Goal: Task Accomplishment & Management: Use online tool/utility

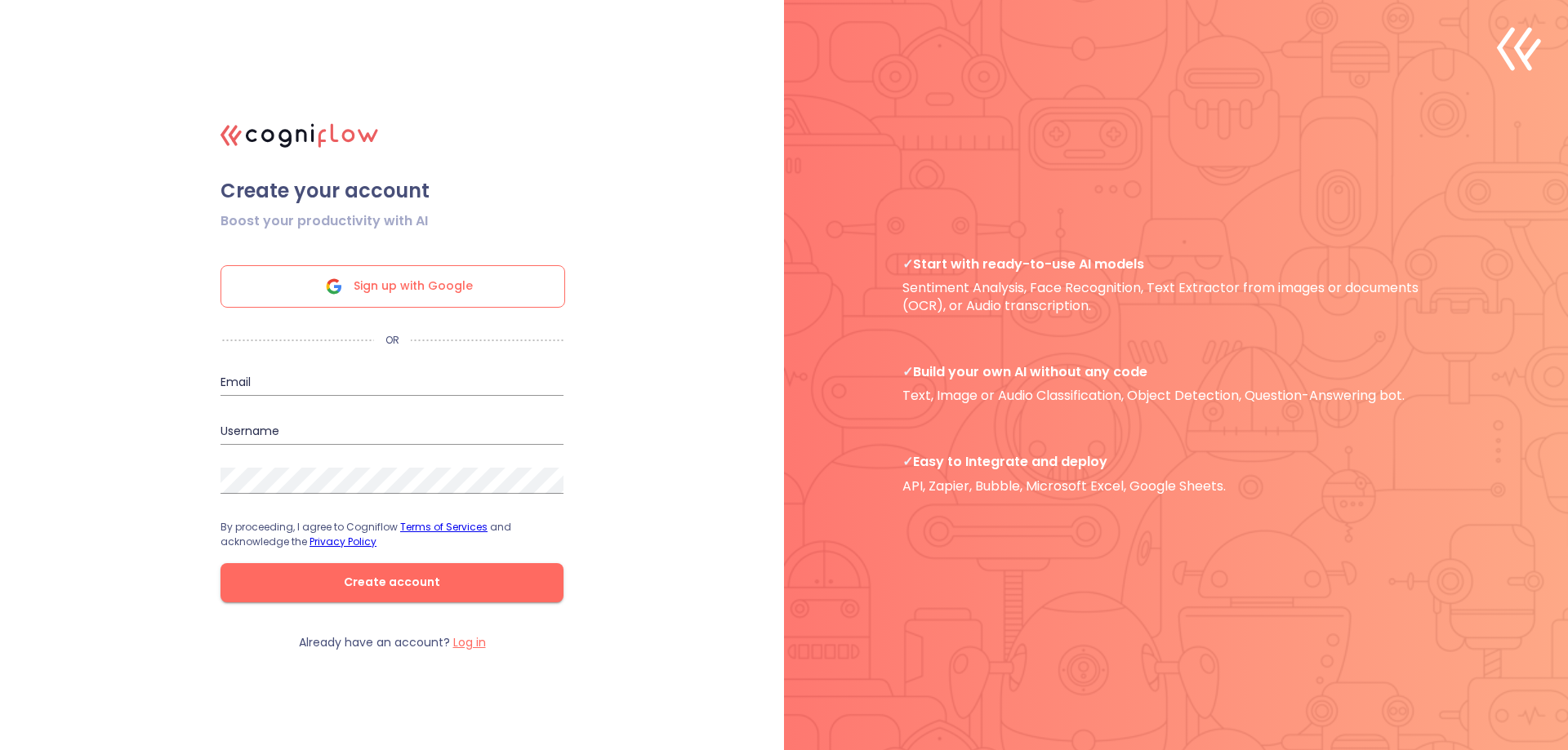
click at [505, 298] on div "Sign up with Google" at bounding box center [393, 287] width 345 height 42
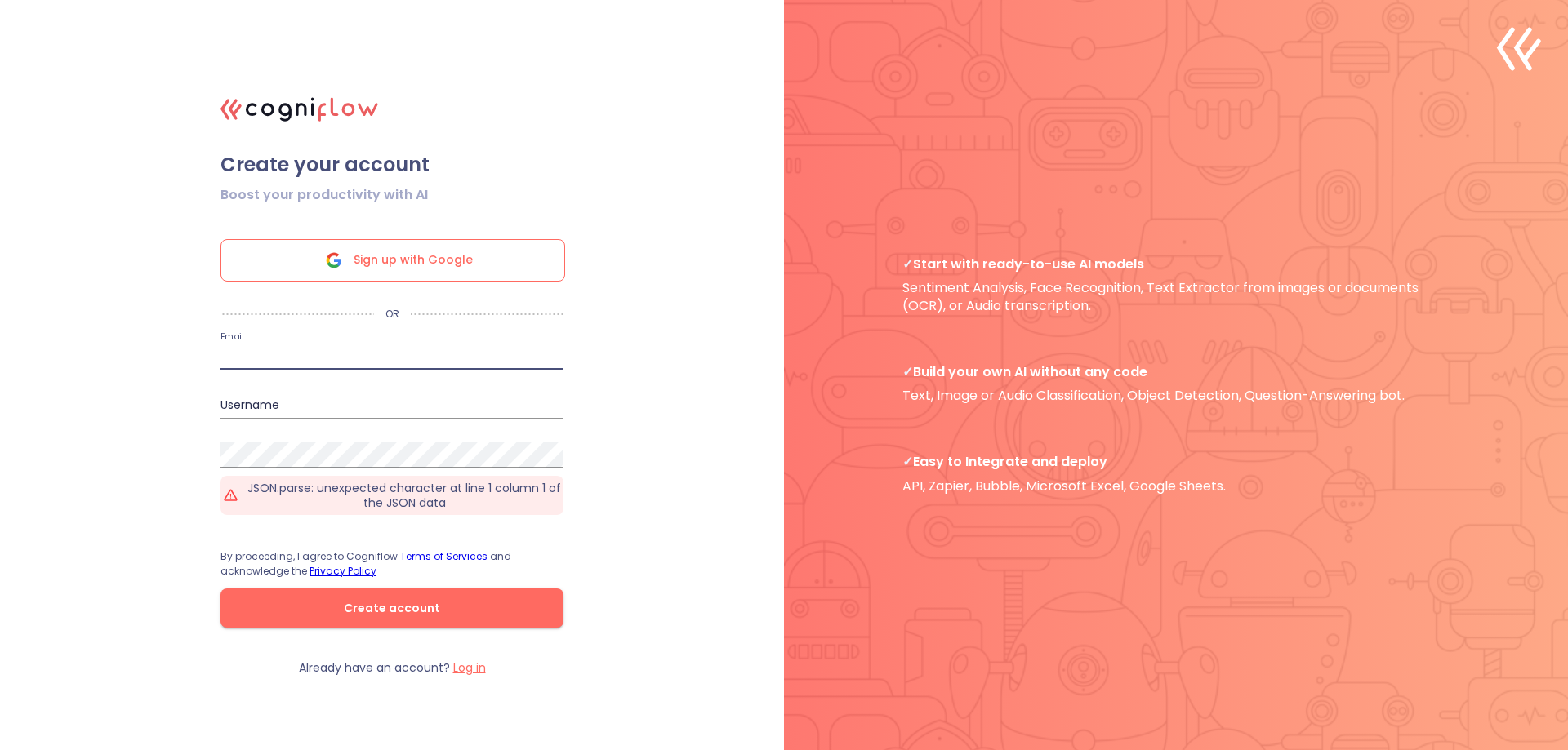
click at [375, 352] on input "email" at bounding box center [392, 356] width 343 height 26
click at [389, 338] on div "Email" at bounding box center [392, 349] width 343 height 39
click at [389, 336] on div "Email" at bounding box center [392, 349] width 343 height 39
click at [375, 348] on input "email" at bounding box center [392, 356] width 343 height 26
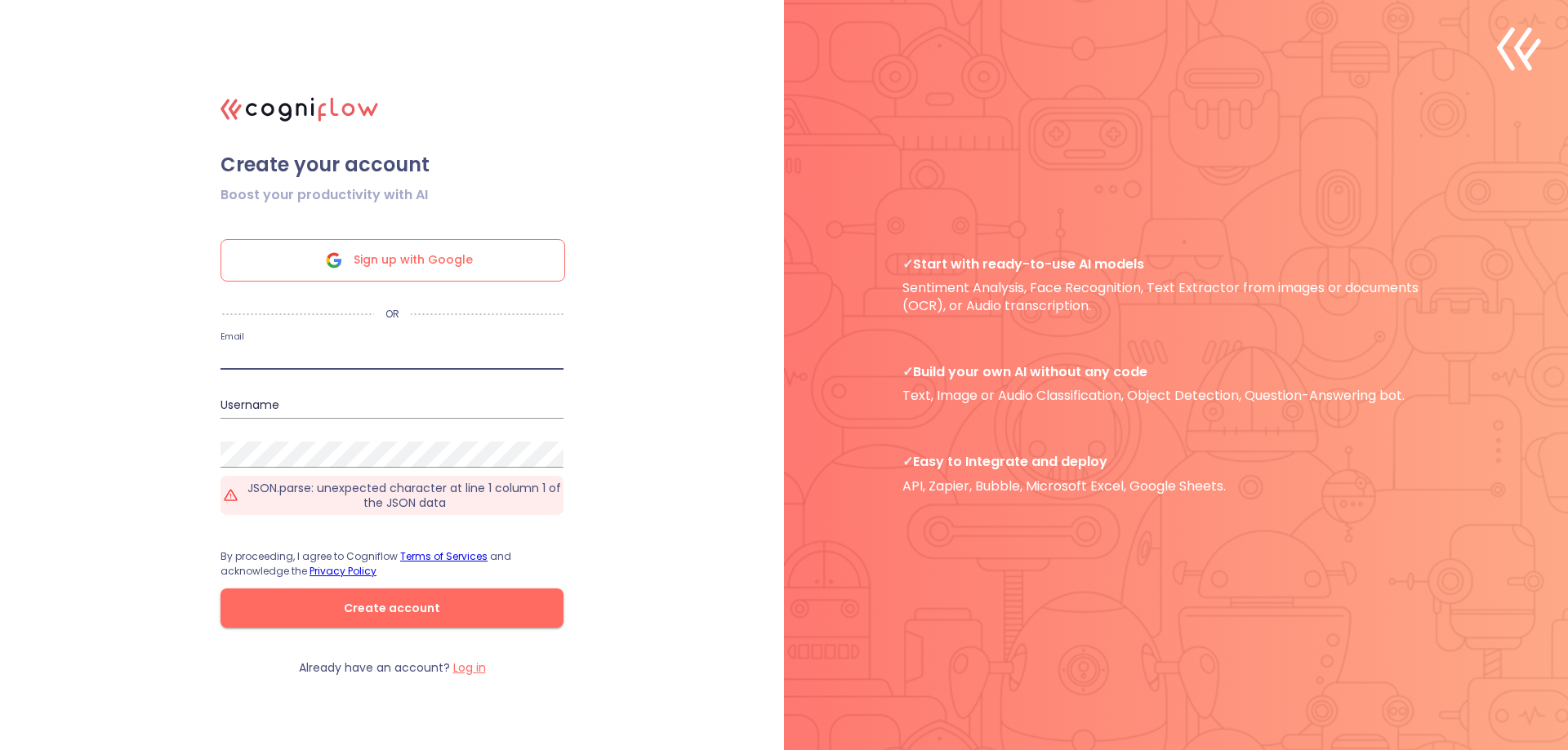
click at [375, 349] on input "email" at bounding box center [392, 356] width 343 height 26
type input "kmedats@gmail.com"
type input "kmedats"
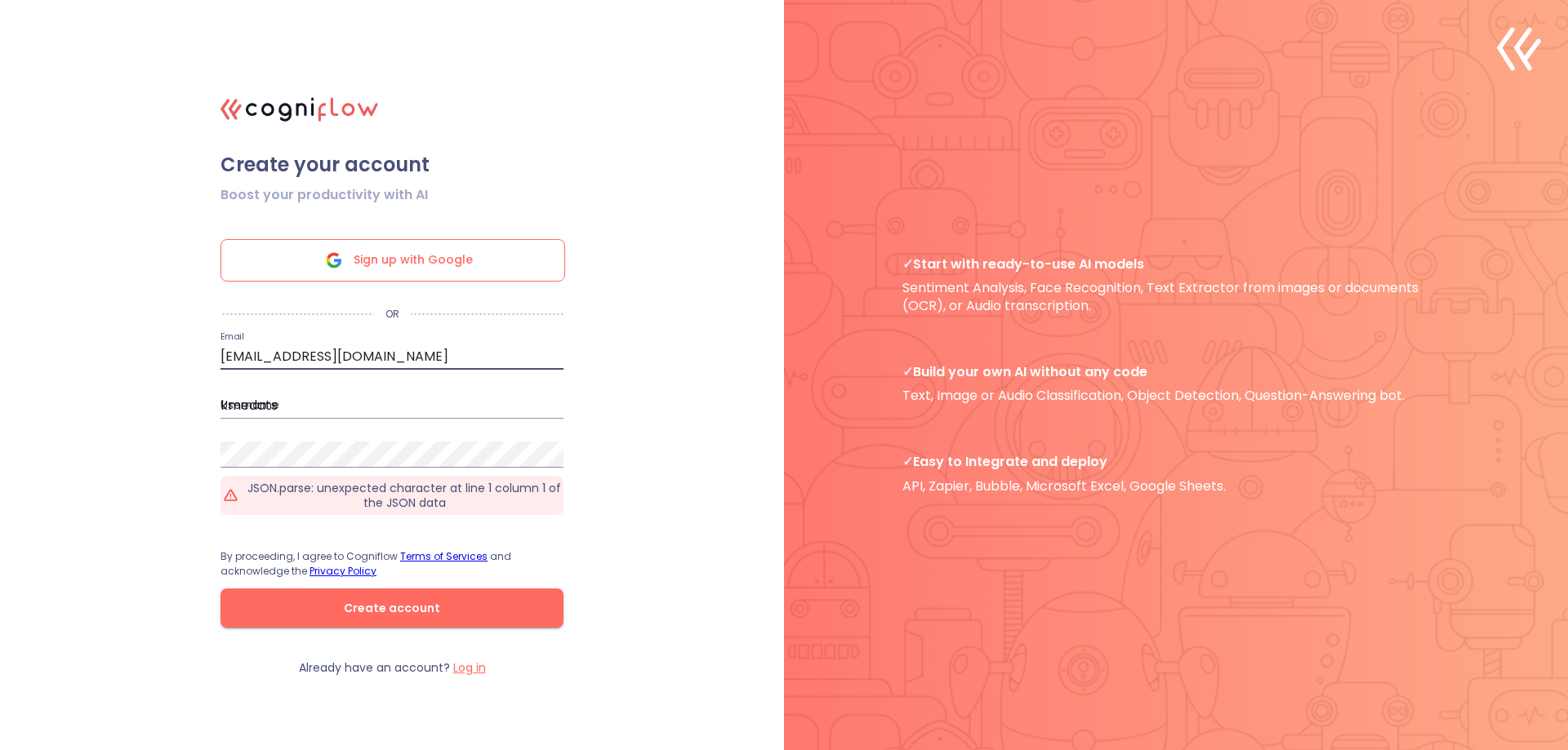
click at [319, 405] on input "kmedats" at bounding box center [392, 405] width 343 height 26
click at [369, 466] on form "Boost your productivity with AI Sign up with Google OR Email kmedats@gmail.com …" at bounding box center [392, 419] width 408 height 483
click at [397, 603] on span "Create account" at bounding box center [392, 608] width 291 height 20
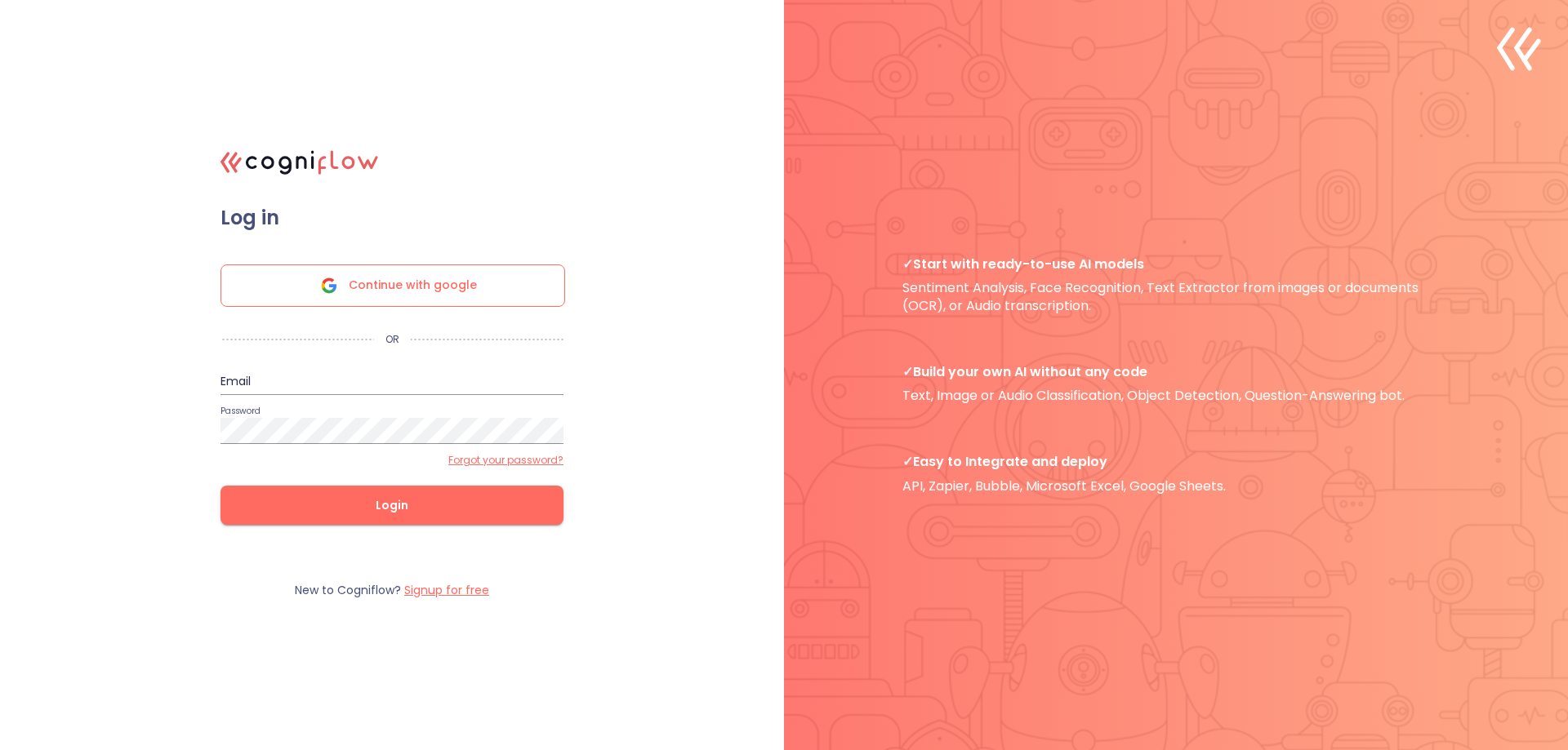
click at [348, 381] on input "email" at bounding box center [392, 381] width 343 height 26
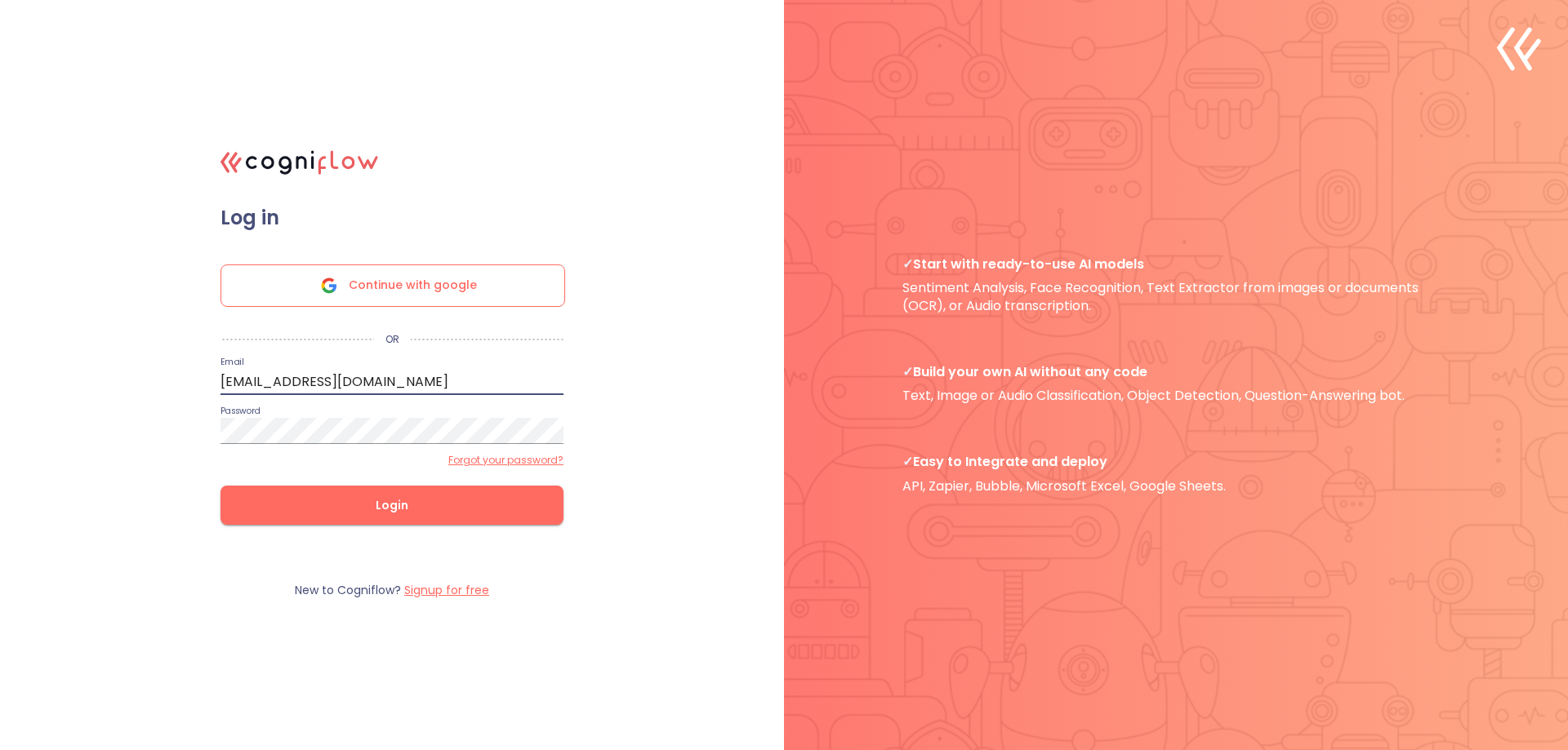
type input "[EMAIL_ADDRESS][DOMAIN_NAME]"
click at [377, 509] on span "Login" at bounding box center [392, 505] width 291 height 20
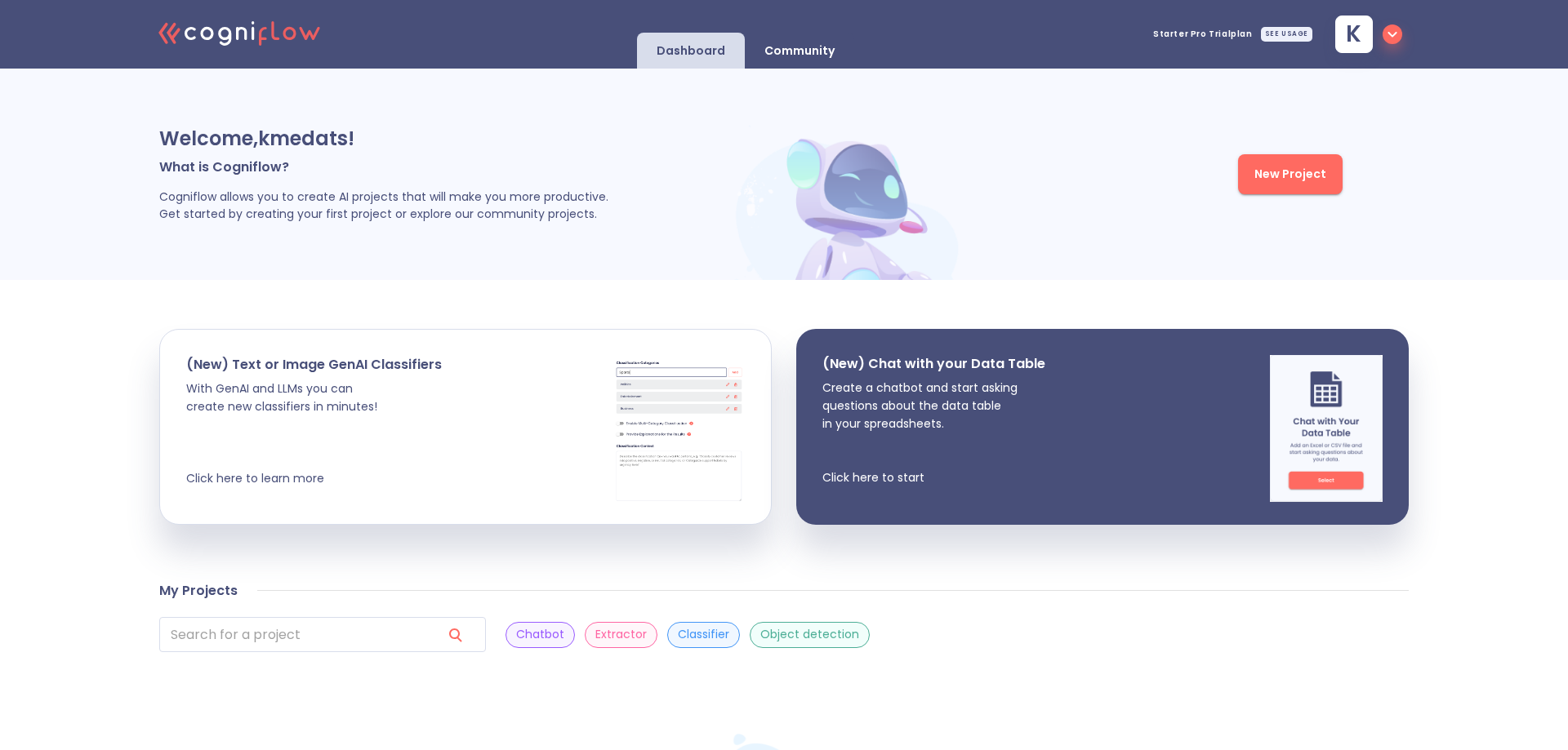
click at [1236, 34] on span "Starter Pro Trial plan" at bounding box center [1202, 34] width 99 height 8
click at [1301, 39] on div "SEE USAGE" at bounding box center [1286, 34] width 51 height 14
click at [1276, 194] on button "New Project" at bounding box center [1291, 174] width 105 height 40
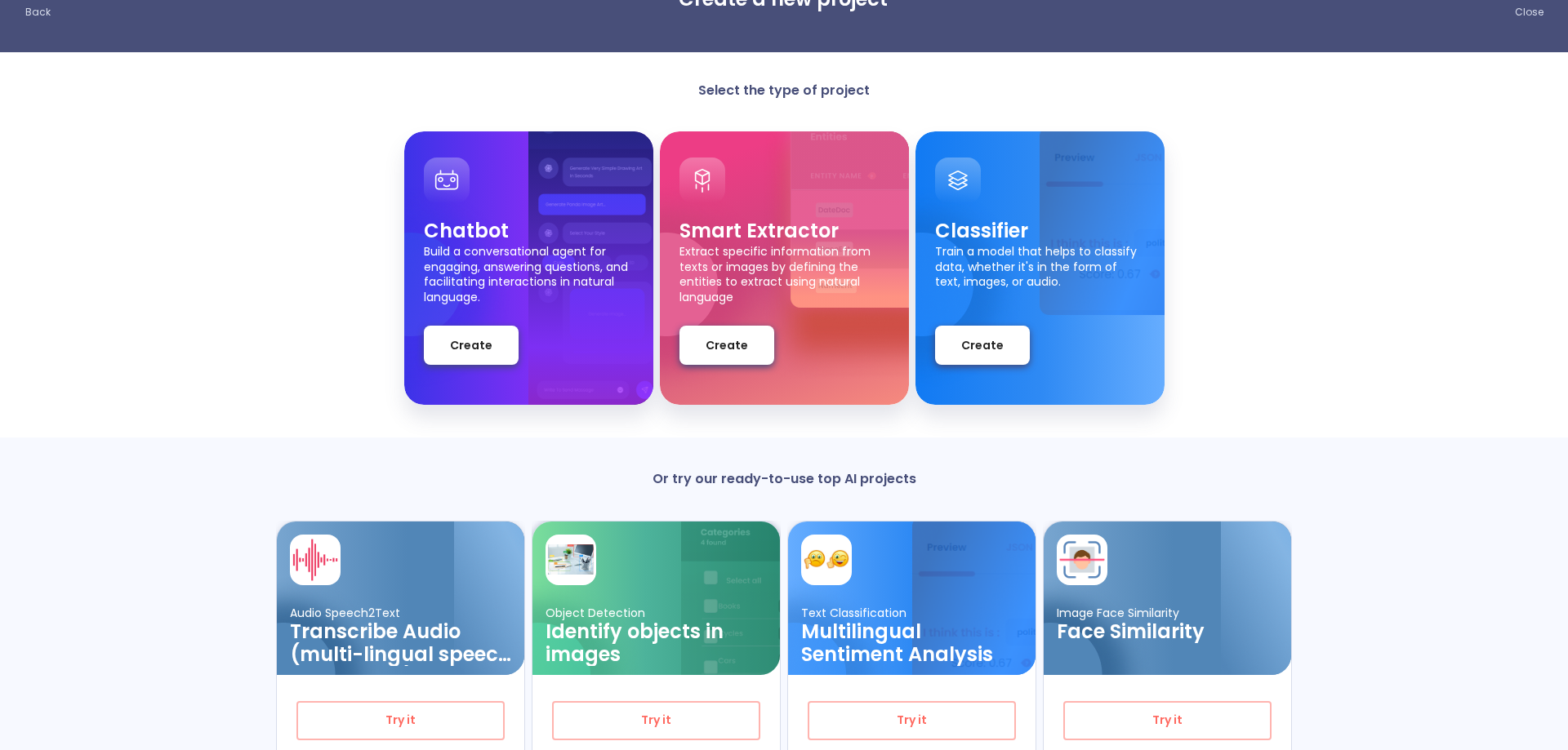
scroll to position [137, 0]
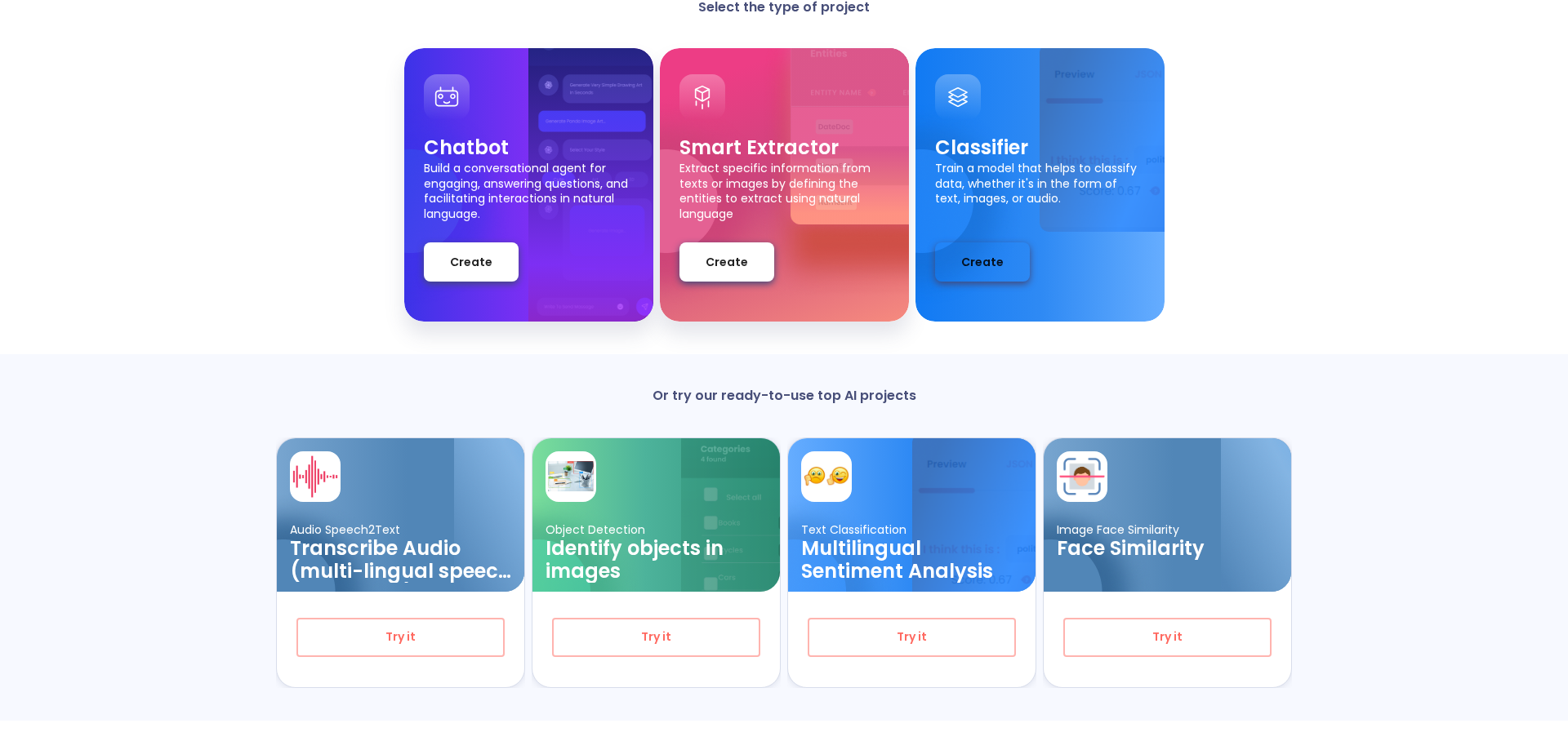
click at [987, 262] on span "Create" at bounding box center [982, 262] width 42 height 20
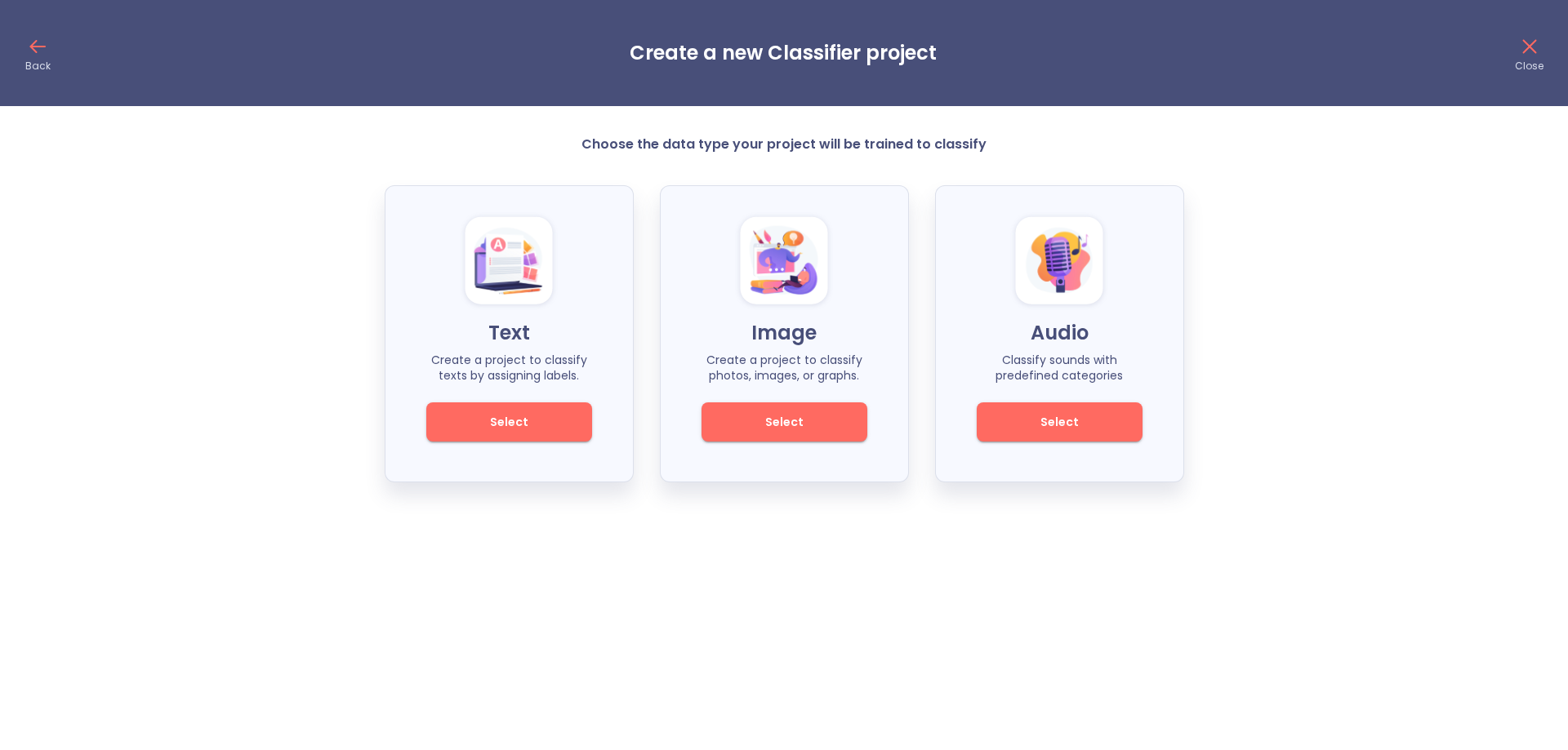
click at [824, 429] on span "Select" at bounding box center [784, 422] width 110 height 20
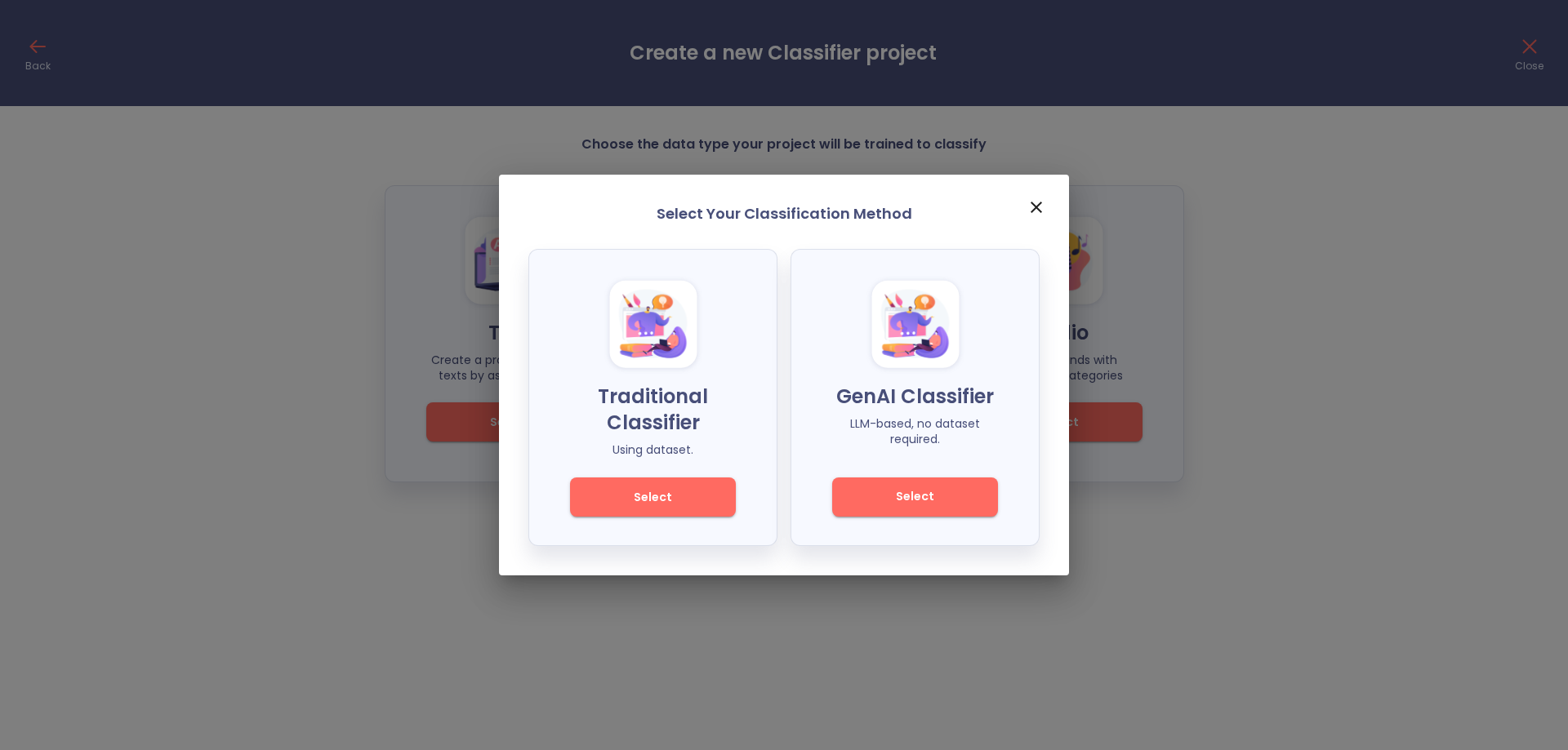
click at [698, 484] on button "Select" at bounding box center [653, 497] width 166 height 39
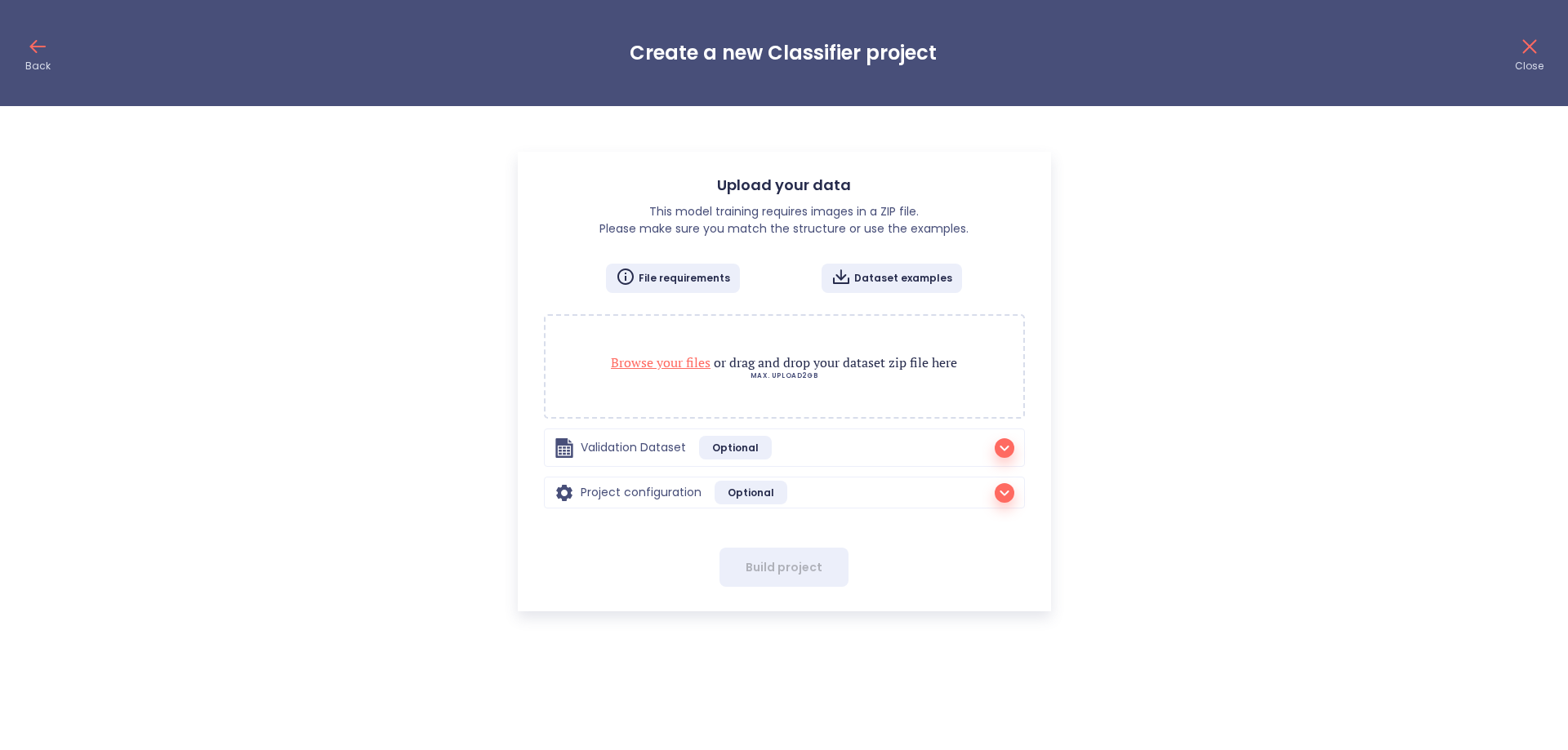
checkbox input "false"
radio input "true"
click at [675, 362] on span "Browse your files" at bounding box center [660, 362] width 99 height 18
click at [33, 65] on p "Back" at bounding box center [38, 66] width 25 height 13
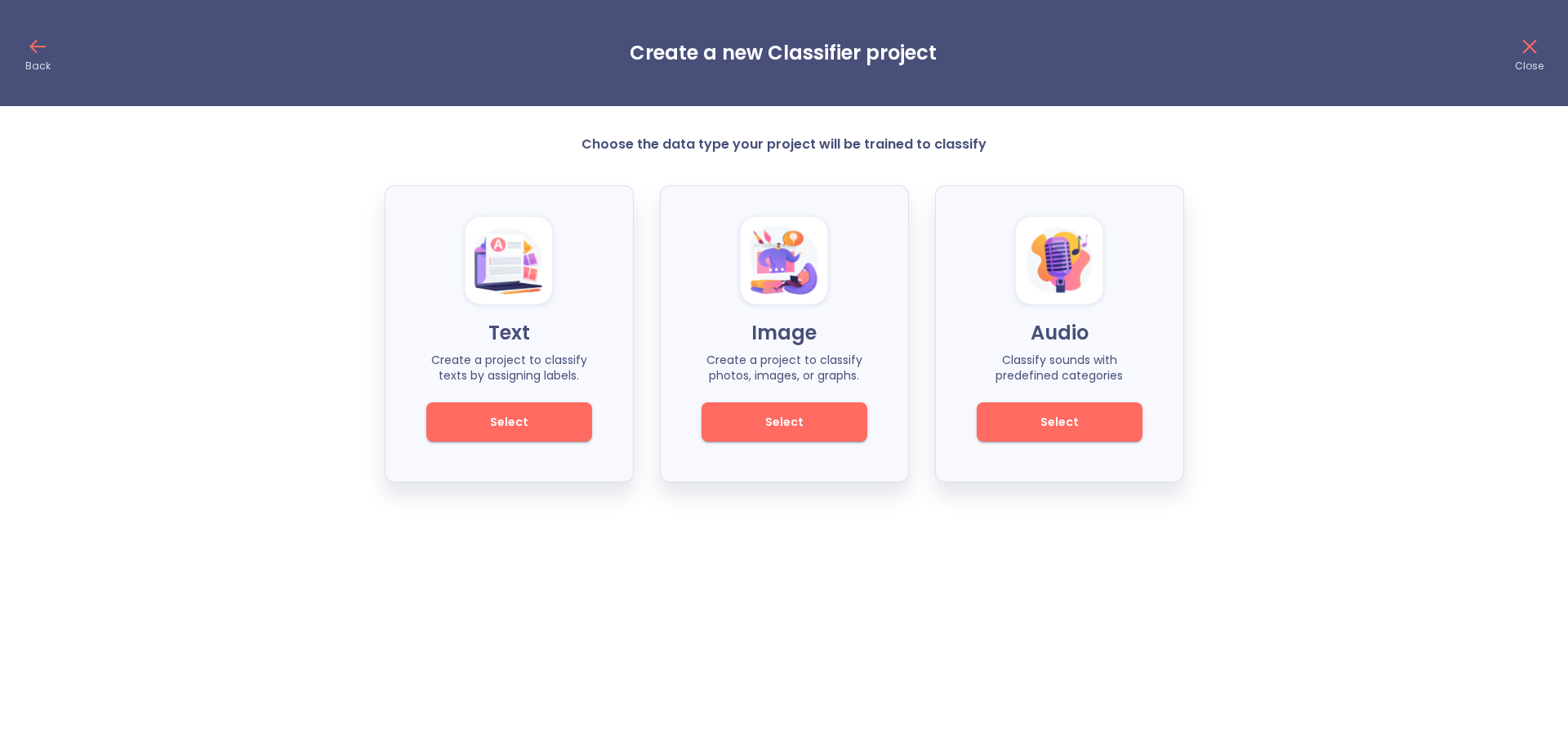
click at [31, 58] on icon at bounding box center [37, 46] width 26 height 26
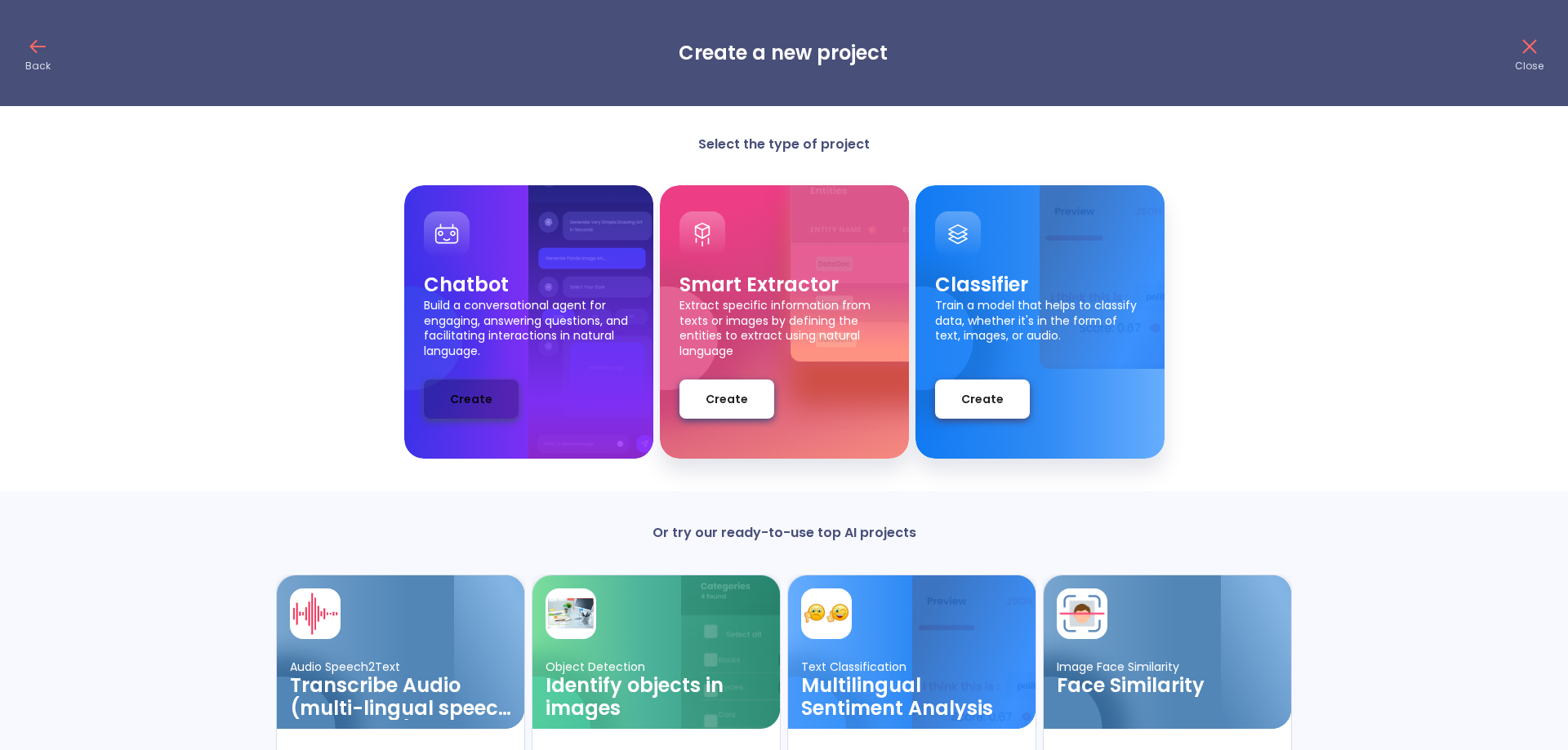
click at [515, 401] on button "Create" at bounding box center [471, 399] width 94 height 39
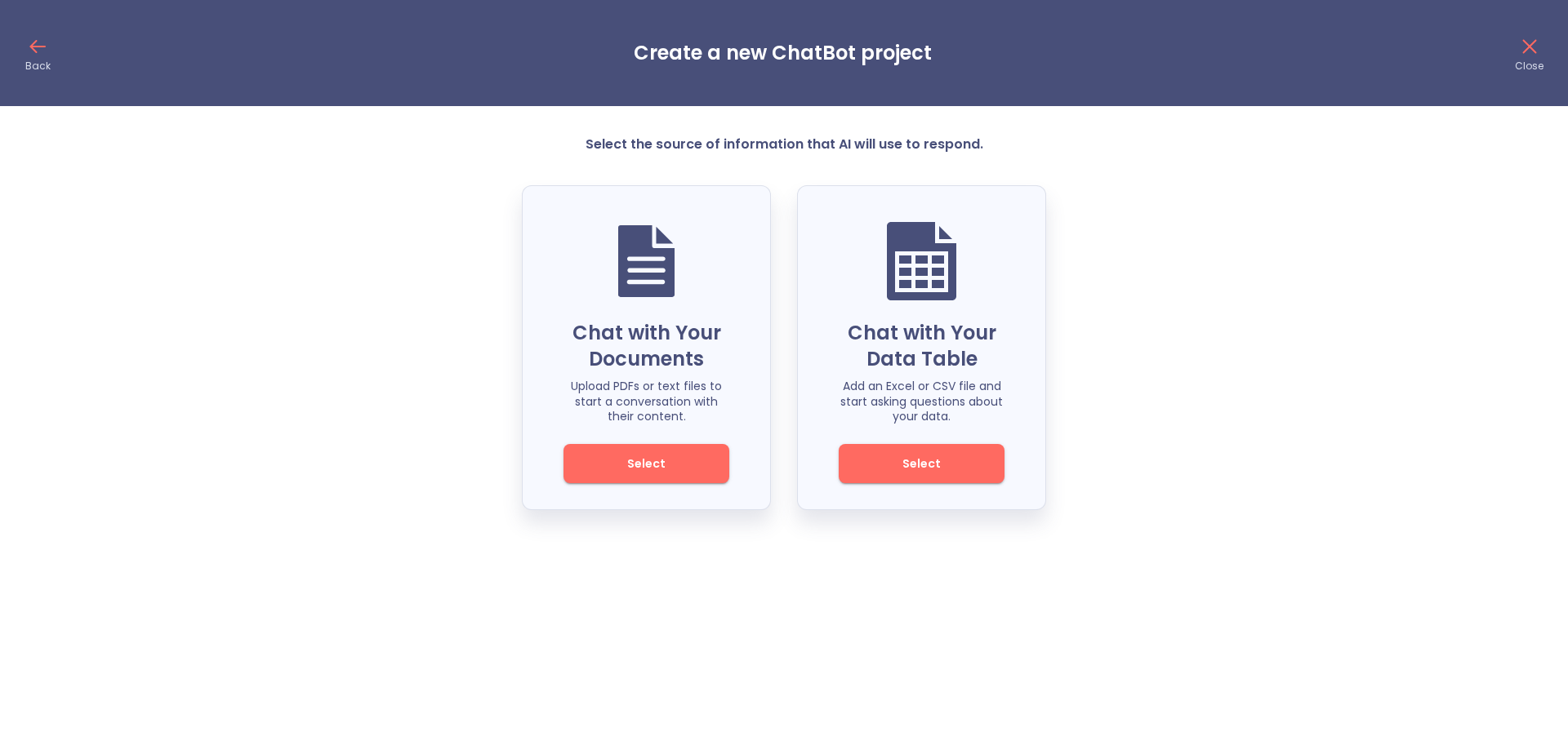
click at [642, 456] on span "Select" at bounding box center [646, 463] width 110 height 20
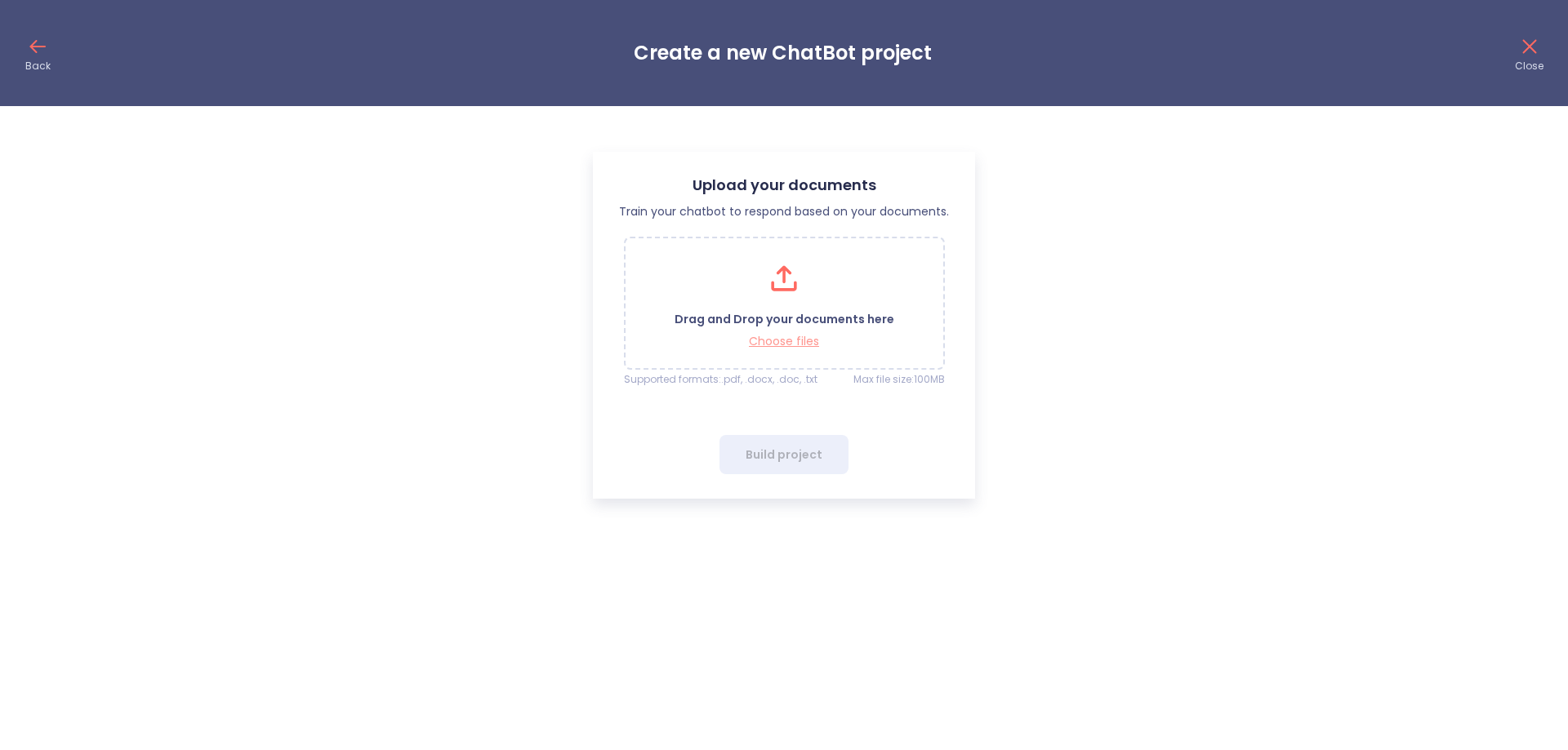
click at [811, 341] on p "Choose files" at bounding box center [784, 342] width 220 height 15
click at [795, 211] on p "Train your chatbot to respond based on your documents." at bounding box center [784, 212] width 330 height 17
click at [1538, 52] on icon at bounding box center [1529, 46] width 26 height 26
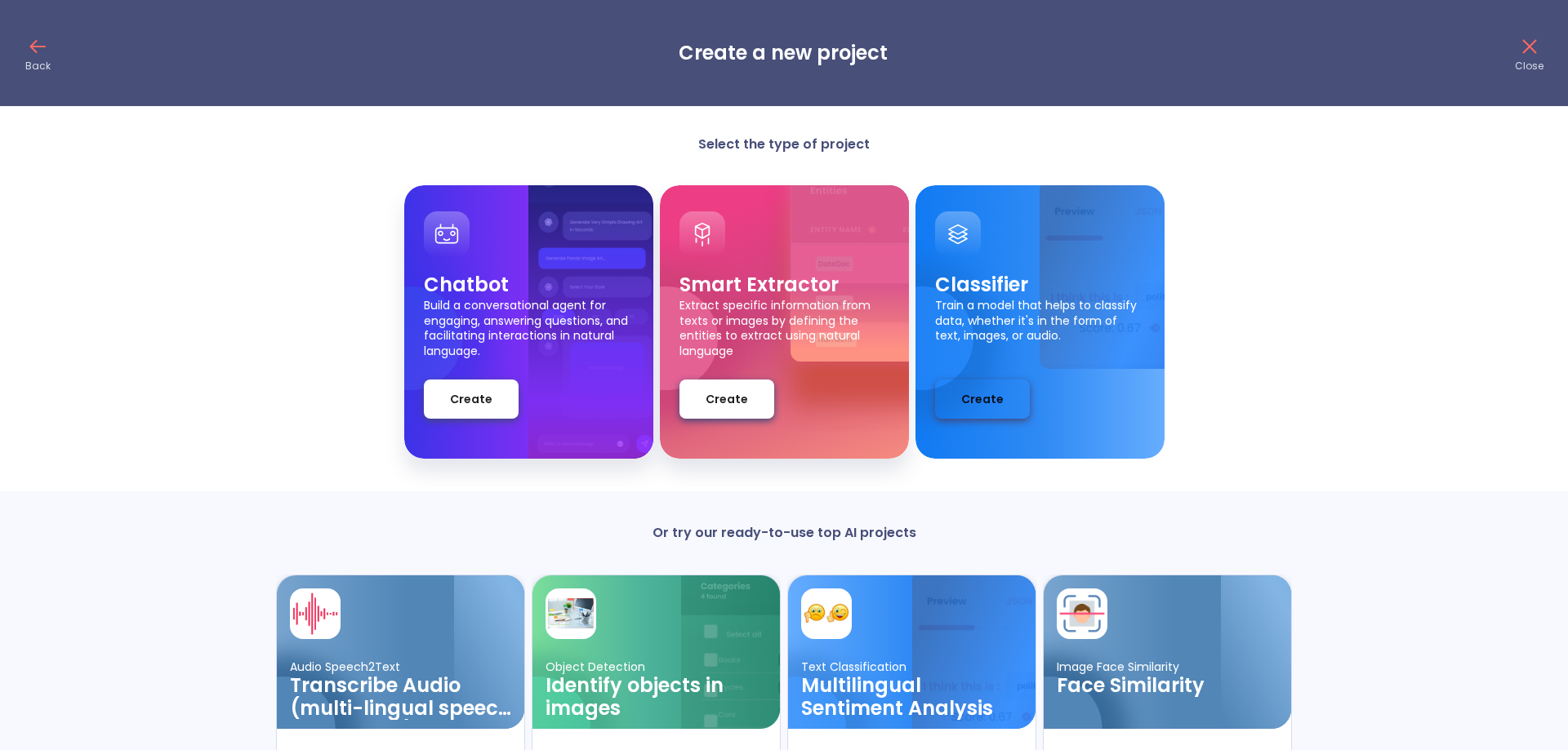
click at [990, 393] on span "Create" at bounding box center [982, 399] width 42 height 20
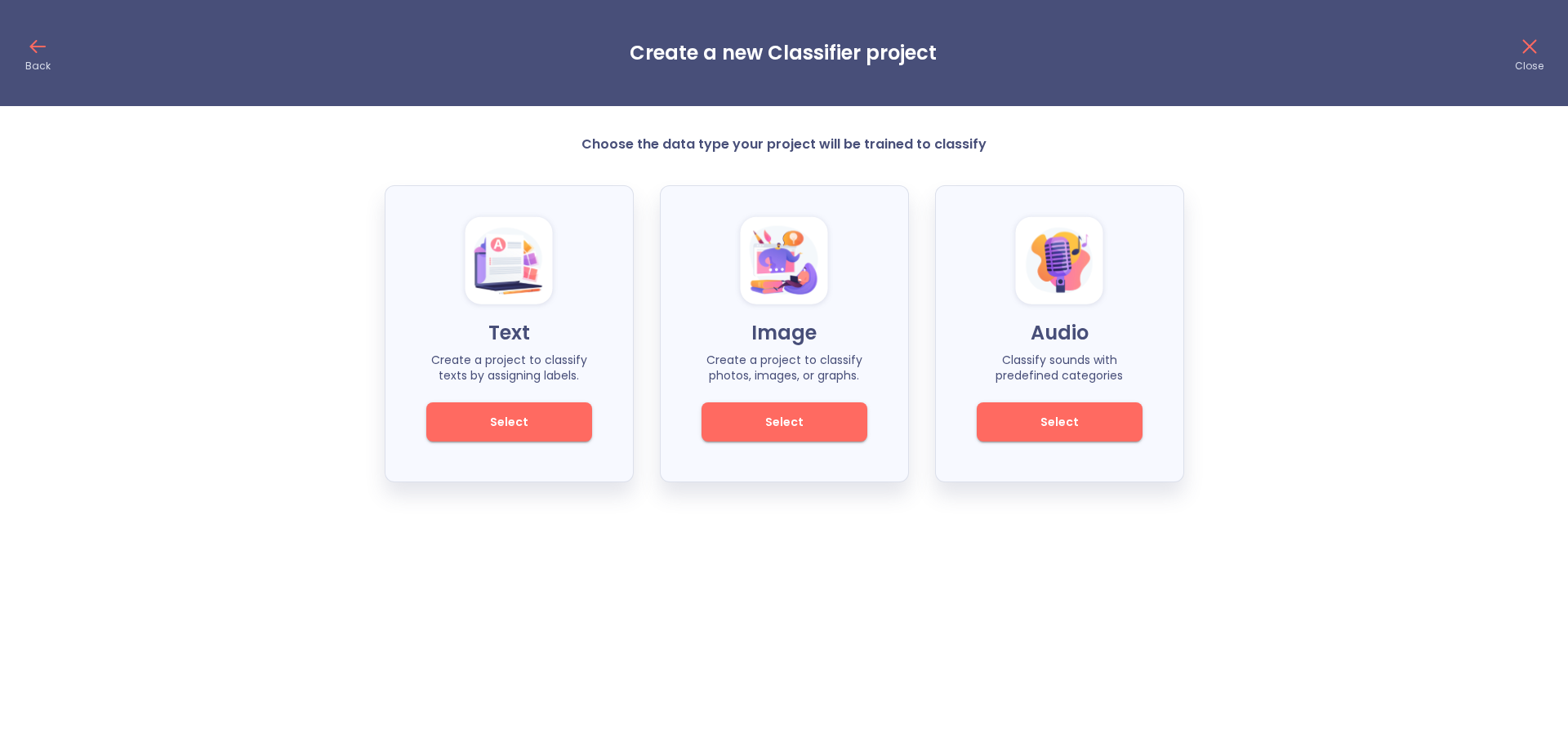
click at [830, 411] on button "Select" at bounding box center [784, 422] width 166 height 39
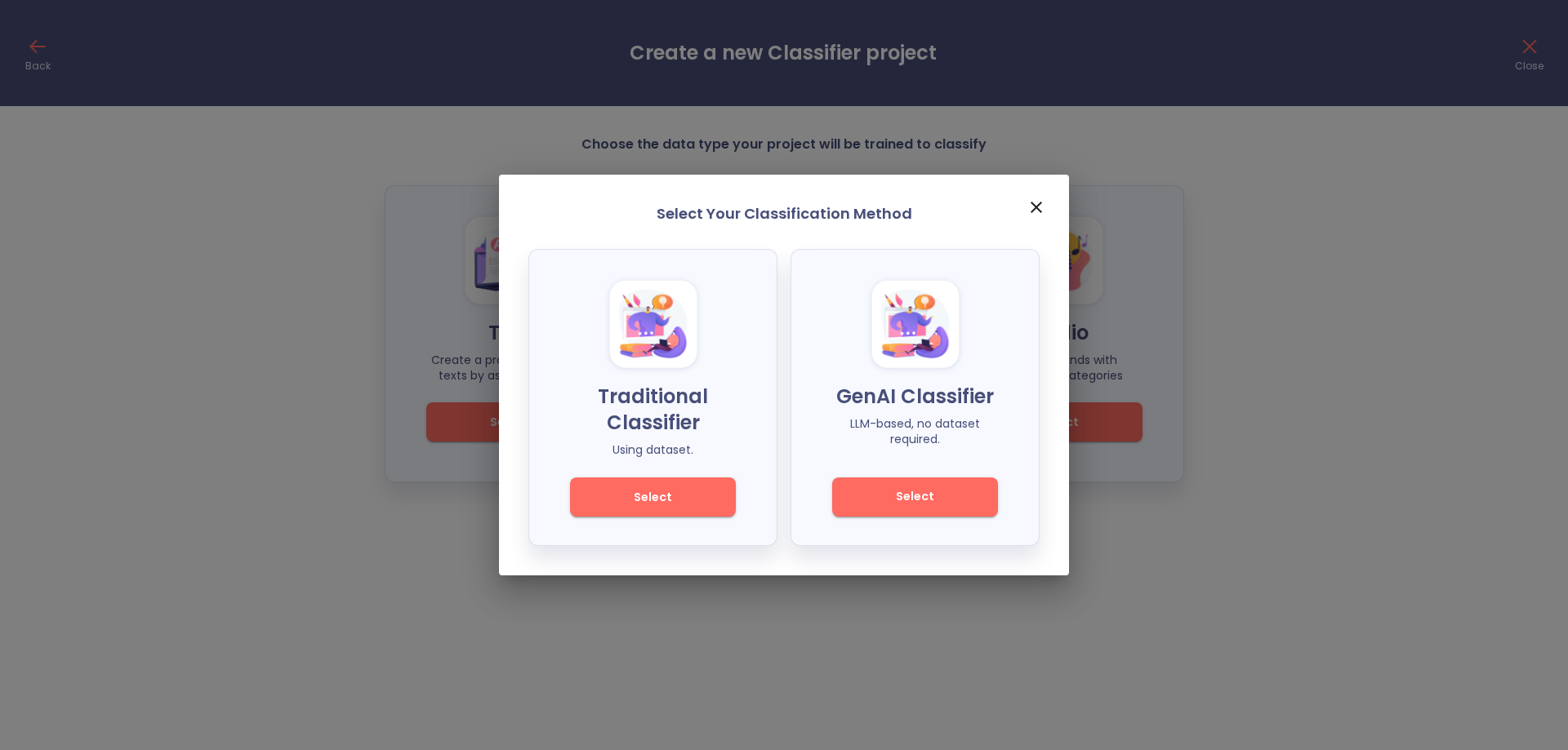
click at [941, 491] on span "Select" at bounding box center [915, 496] width 110 height 20
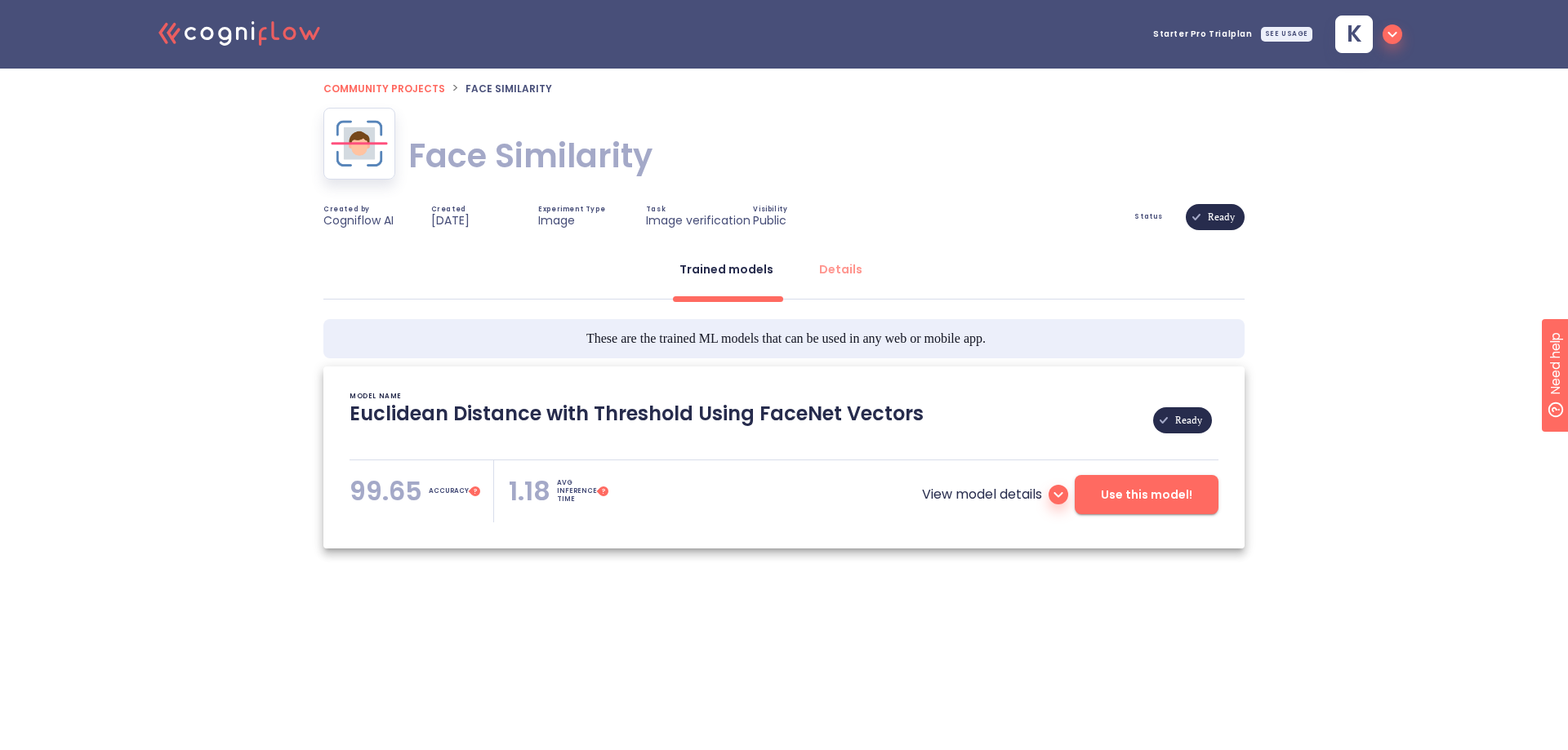
type textarea "[[DATE] 14:49:35]- Pretrained Model: Facenet512 [[DATE] 14:49:35]- Model pretra…"
click at [852, 272] on div "Details" at bounding box center [841, 269] width 43 height 16
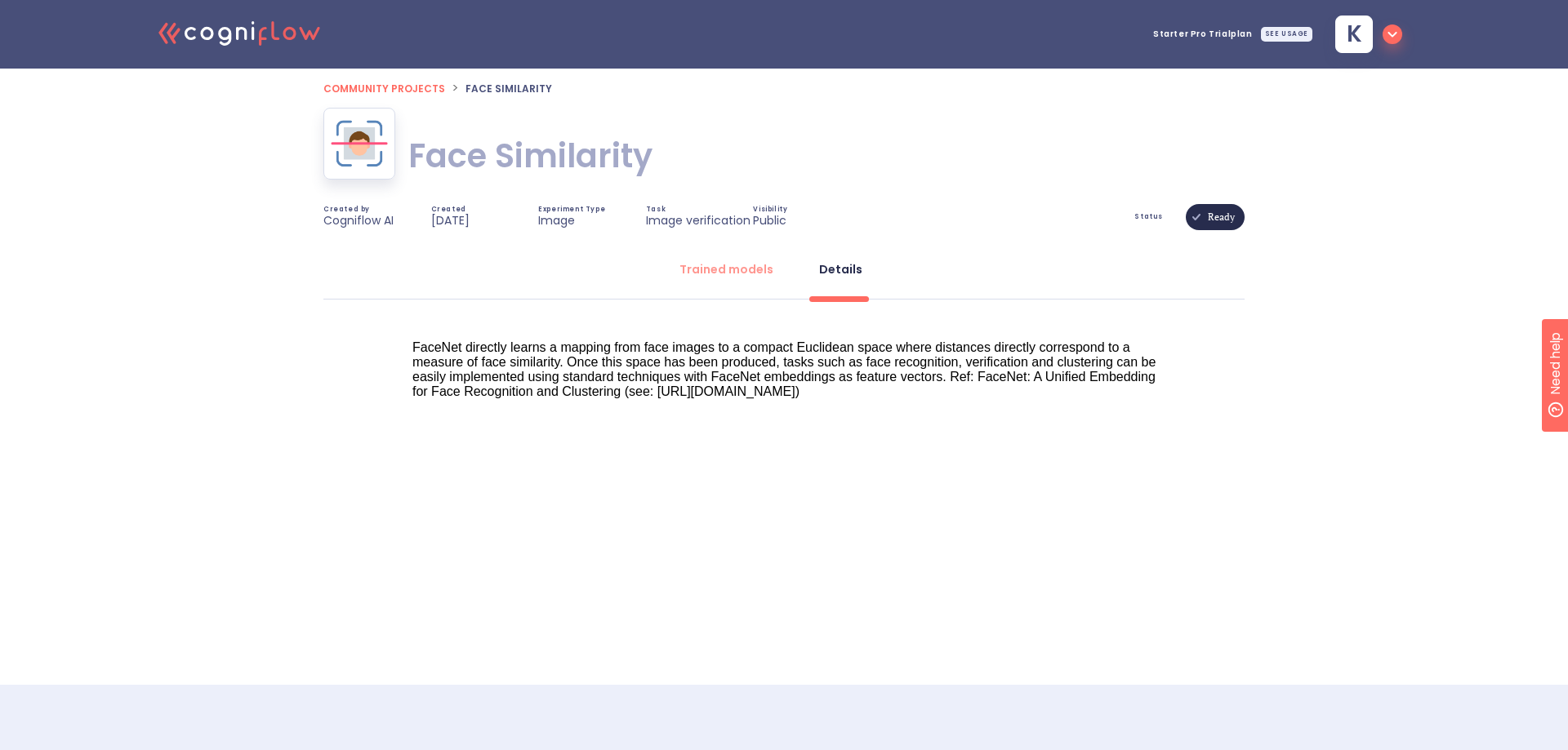
click at [1210, 217] on span "Ready" at bounding box center [1221, 218] width 46 height 117
click at [720, 280] on button "Trained models" at bounding box center [726, 269] width 114 height 39
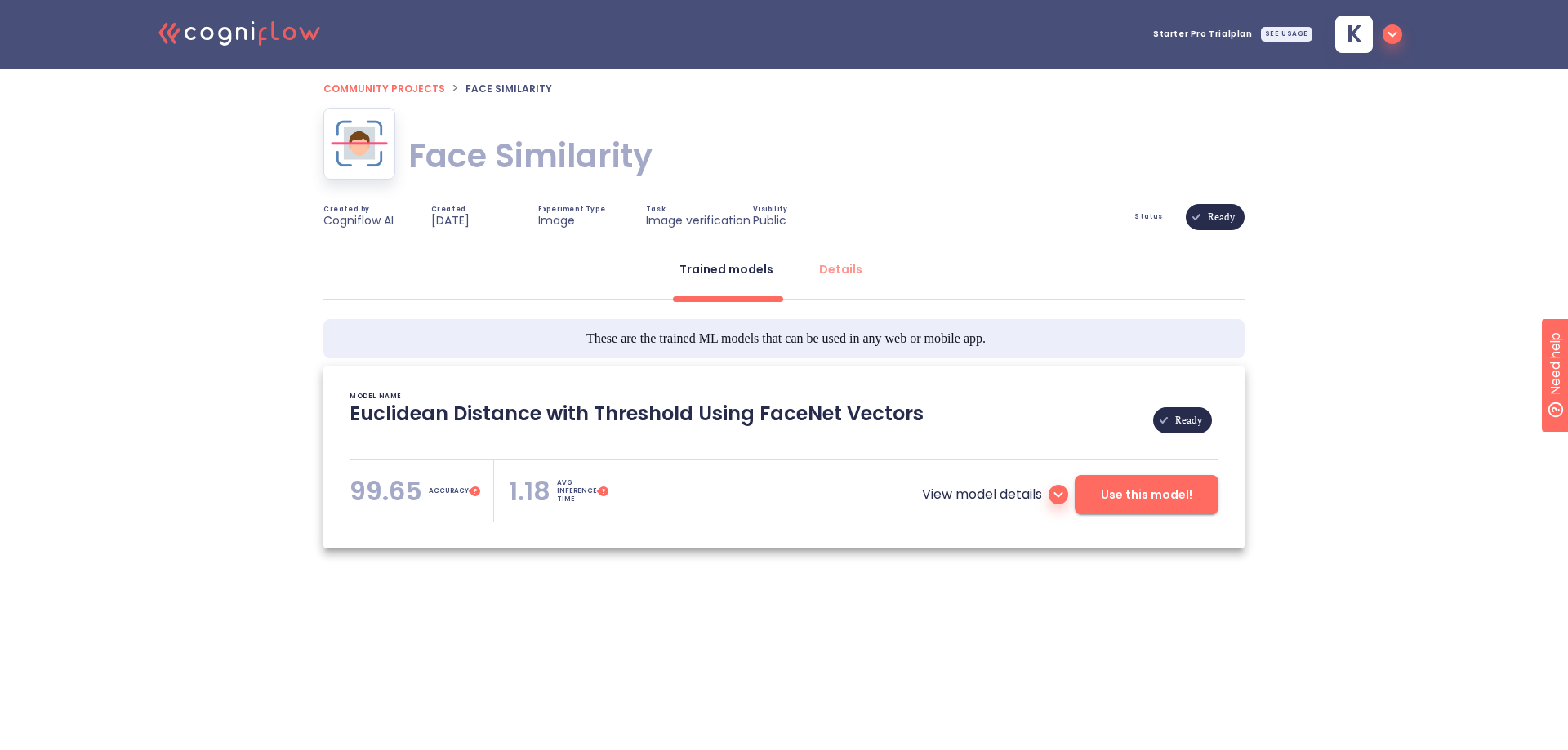
click at [1169, 492] on span "Use this model!" at bounding box center [1146, 495] width 91 height 20
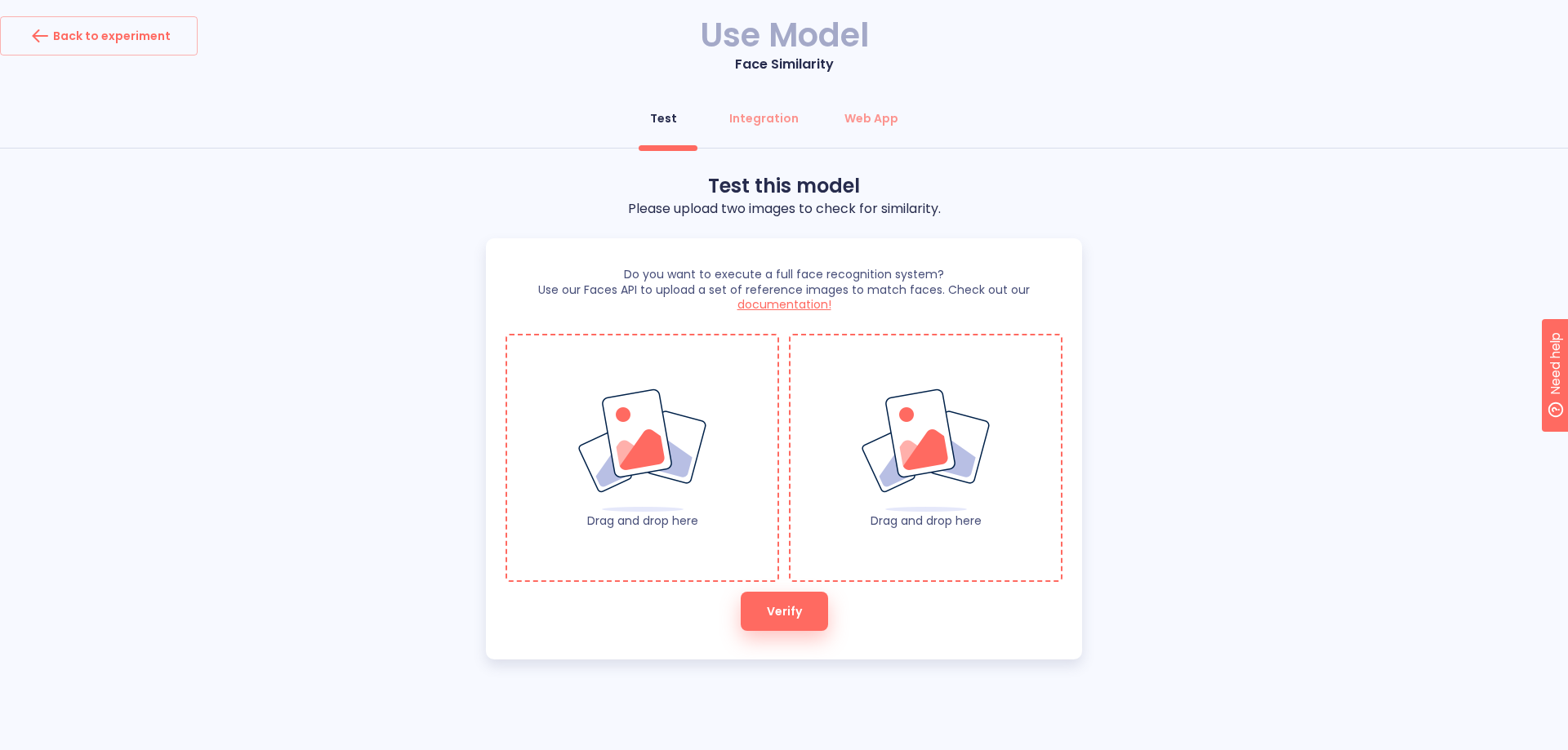
click at [695, 529] on div "Drag and drop here" at bounding box center [642, 458] width 274 height 248
click at [939, 520] on p "Drag and drop here" at bounding box center [926, 520] width 132 height 14
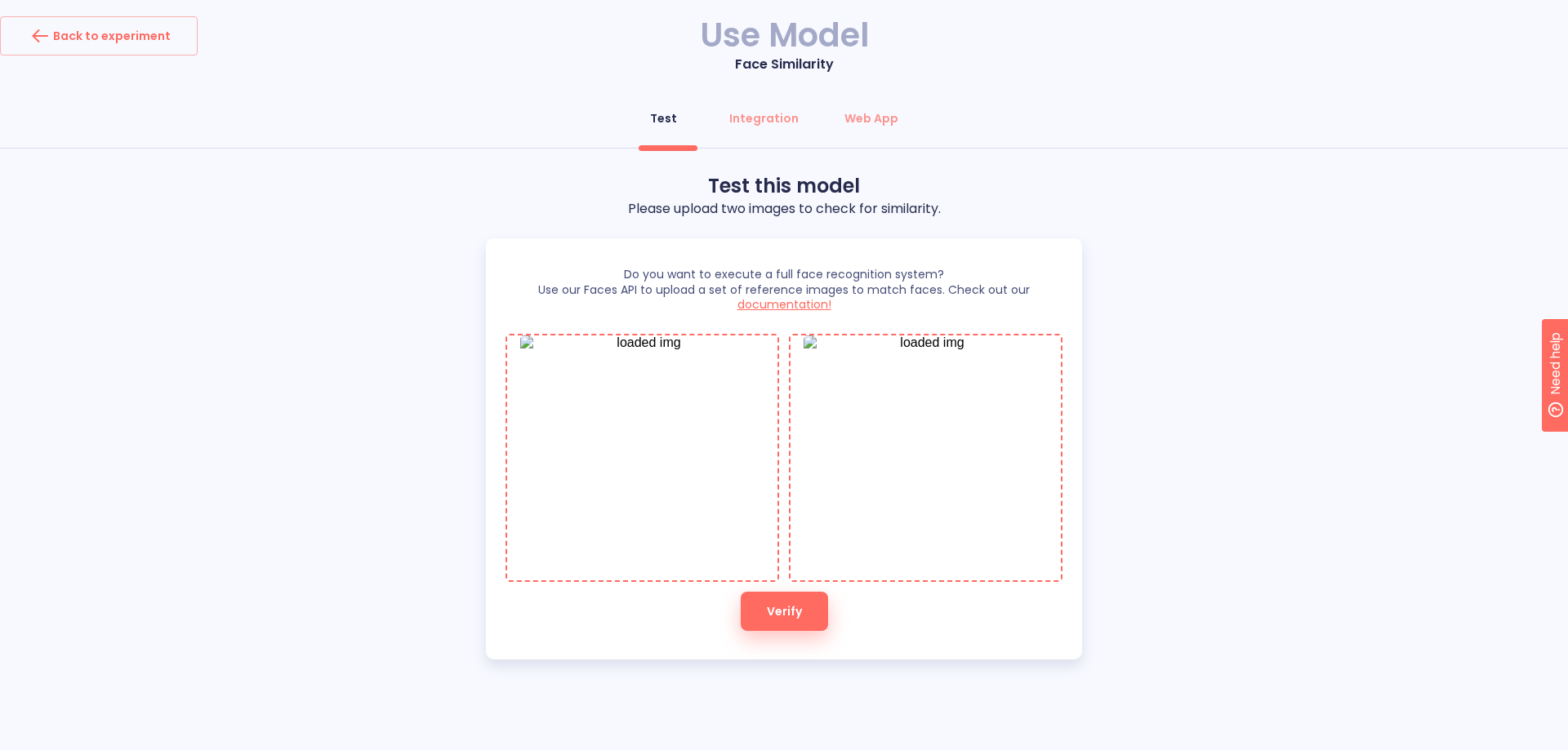
click at [798, 613] on span "Verify" at bounding box center [784, 611] width 35 height 20
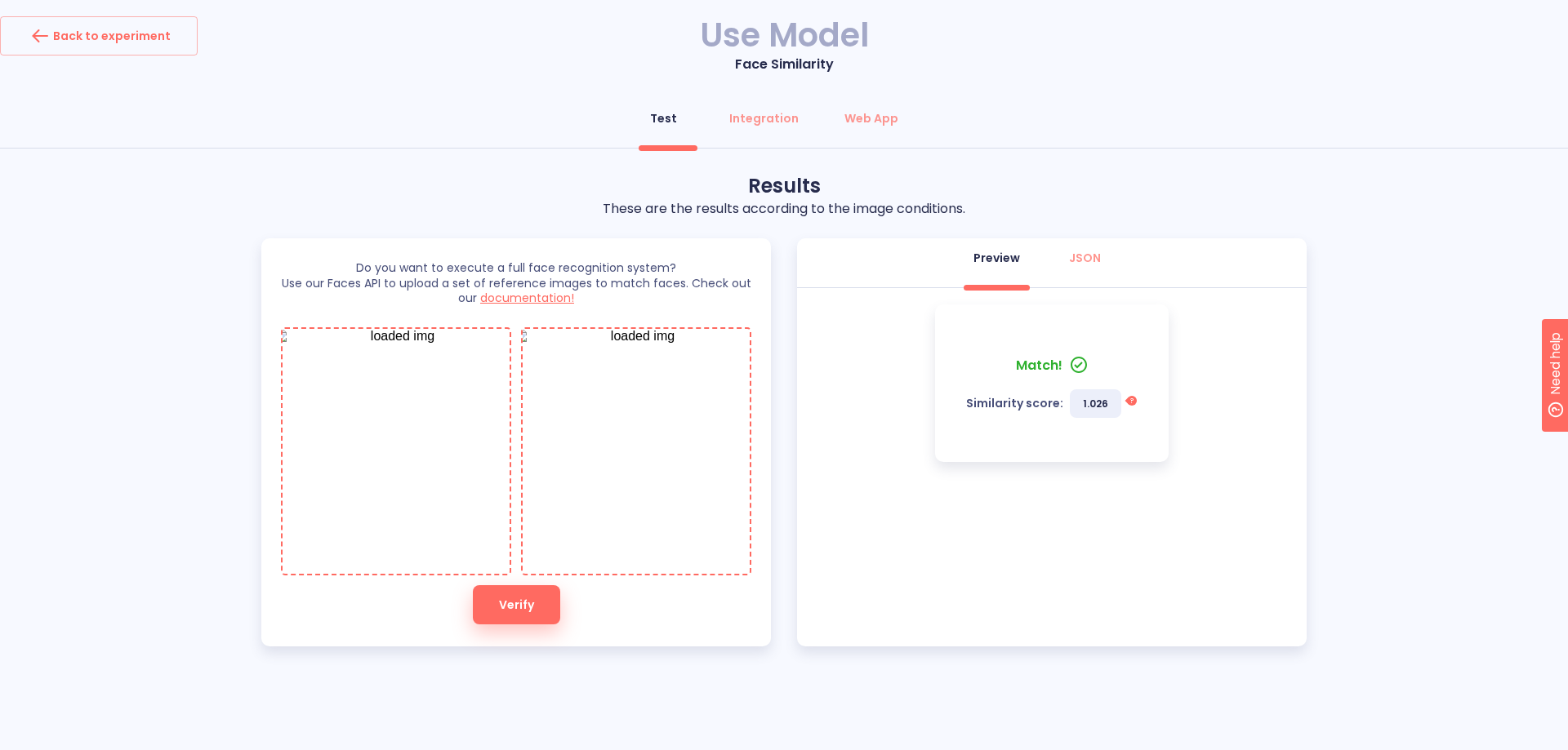
click at [640, 449] on img at bounding box center [636, 452] width 245 height 245
click at [332, 504] on img at bounding box center [396, 452] width 245 height 245
click at [615, 453] on img at bounding box center [636, 452] width 245 height 245
click at [540, 608] on button "Verify" at bounding box center [516, 605] width 88 height 39
click at [666, 459] on img at bounding box center [636, 452] width 245 height 245
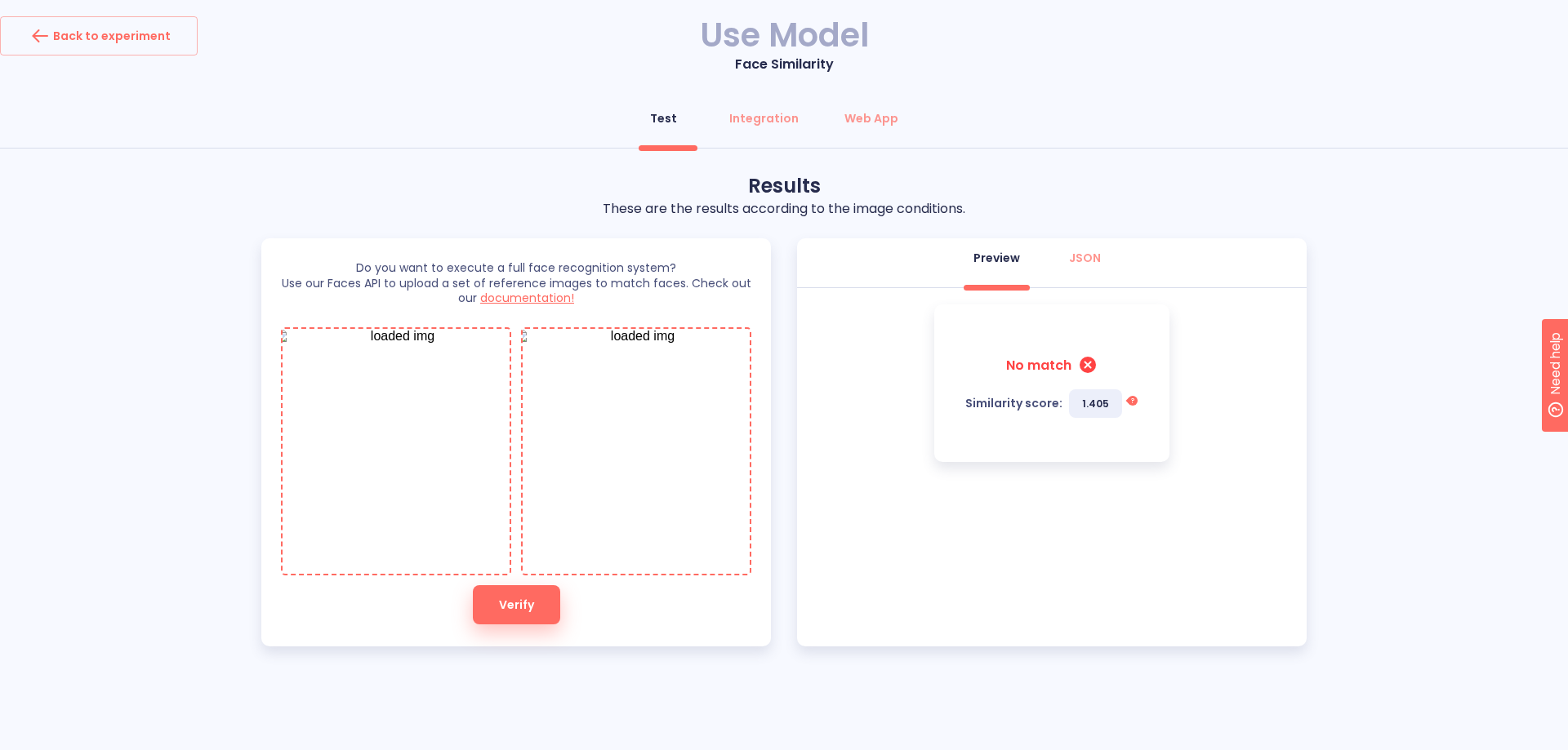
click at [615, 446] on img at bounding box center [636, 452] width 245 height 245
click at [655, 470] on img at bounding box center [636, 452] width 245 height 245
click at [502, 587] on button "Verify" at bounding box center [516, 605] width 88 height 39
click at [466, 481] on img at bounding box center [396, 452] width 245 height 245
click at [414, 215] on div "Results These are the results according to the image conditions. Do you want to…" at bounding box center [784, 410] width 1568 height 474
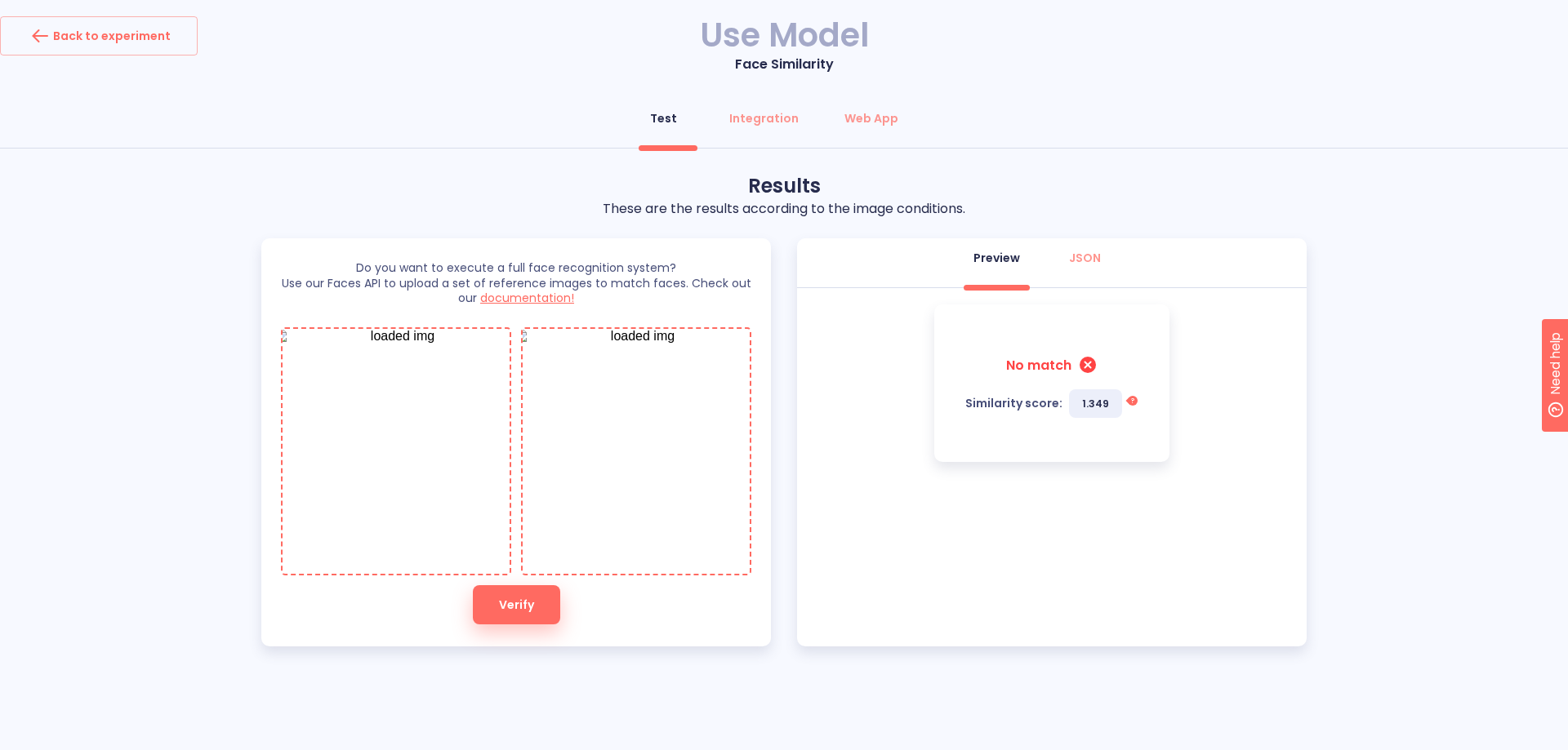
click at [491, 607] on button "Verify" at bounding box center [516, 605] width 88 height 39
click at [772, 112] on div "Integration" at bounding box center [764, 117] width 69 height 16
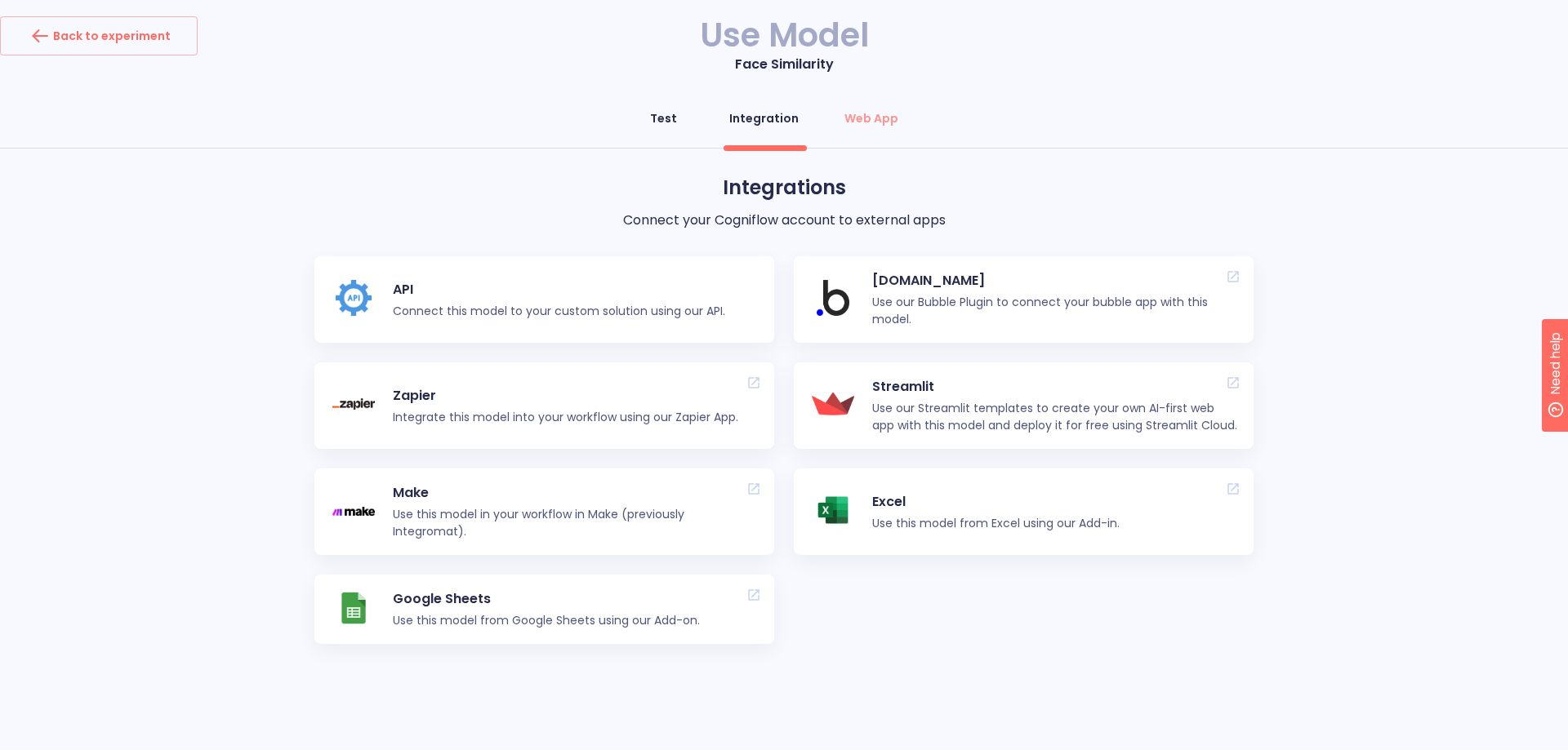
click at [674, 122] on div "Test" at bounding box center [664, 117] width 27 height 16
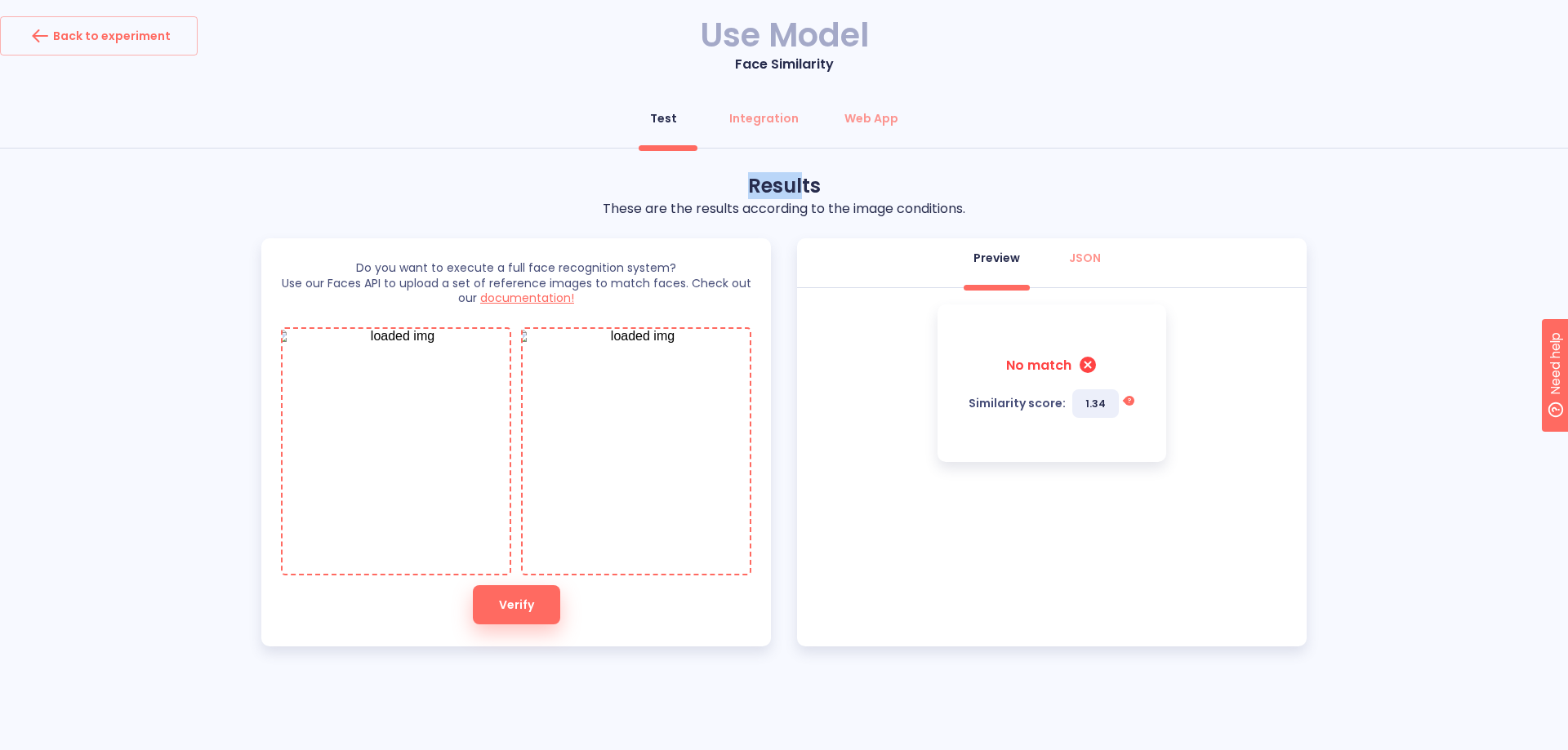
drag, startPoint x: 749, startPoint y: 195, endPoint x: 802, endPoint y: 193, distance: 53.0
click at [802, 193] on p "Results" at bounding box center [784, 186] width 363 height 26
